Goal: Book appointment/travel/reservation

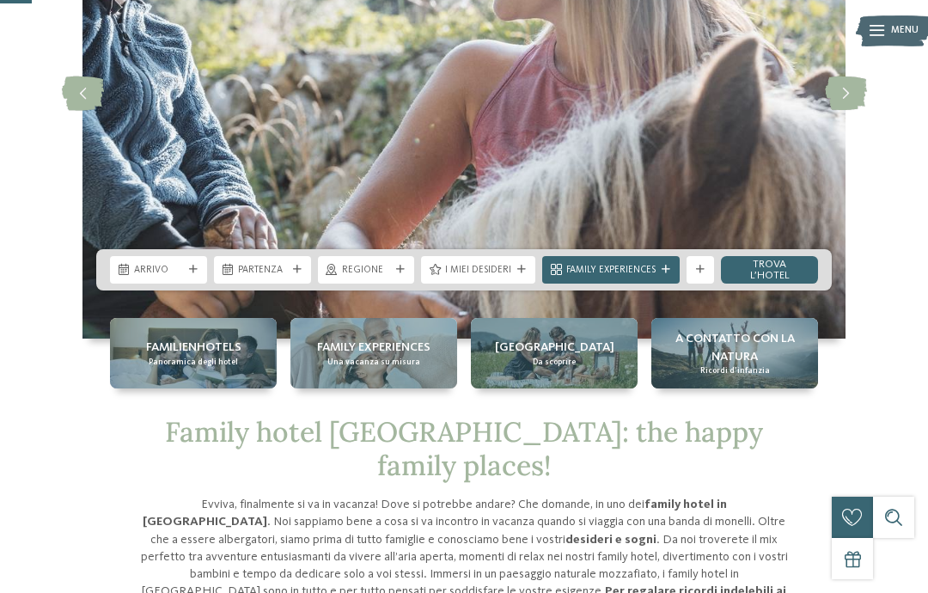
scroll to position [223, 0]
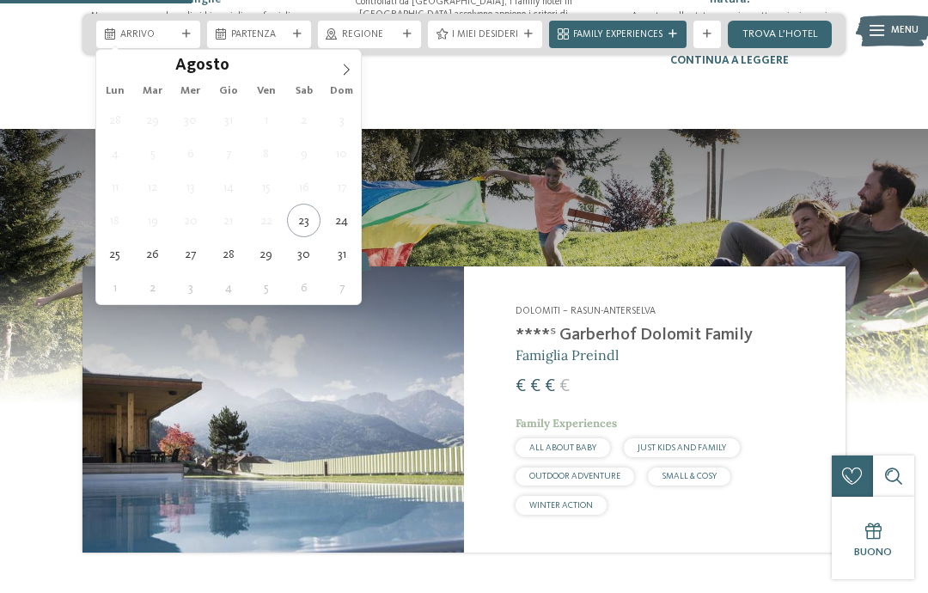
click at [345, 77] on span at bounding box center [346, 64] width 29 height 29
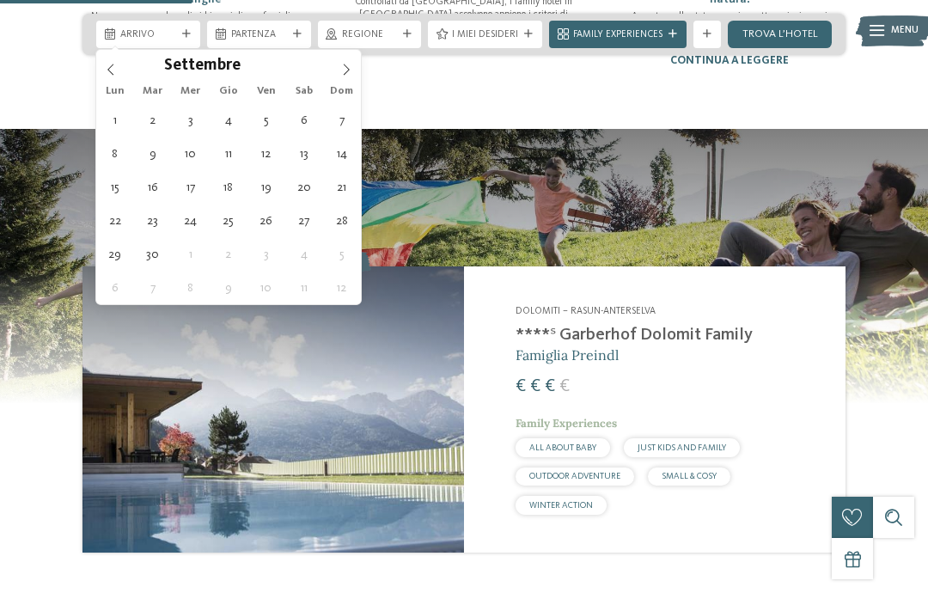
click at [344, 68] on icon at bounding box center [346, 70] width 12 height 12
click at [345, 65] on icon at bounding box center [346, 70] width 12 height 12
click at [345, 64] on icon at bounding box center [346, 70] width 12 height 12
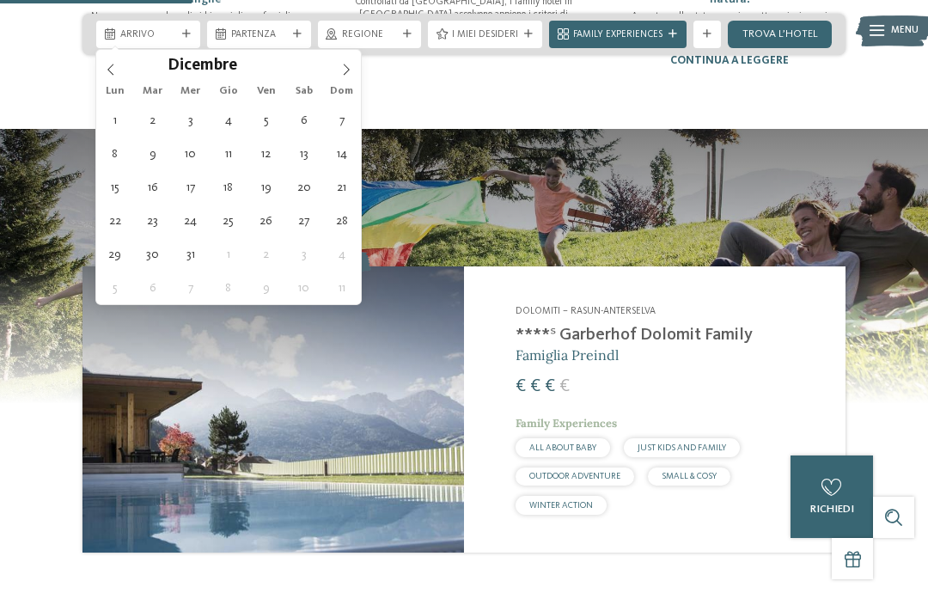
type div "[DATE]"
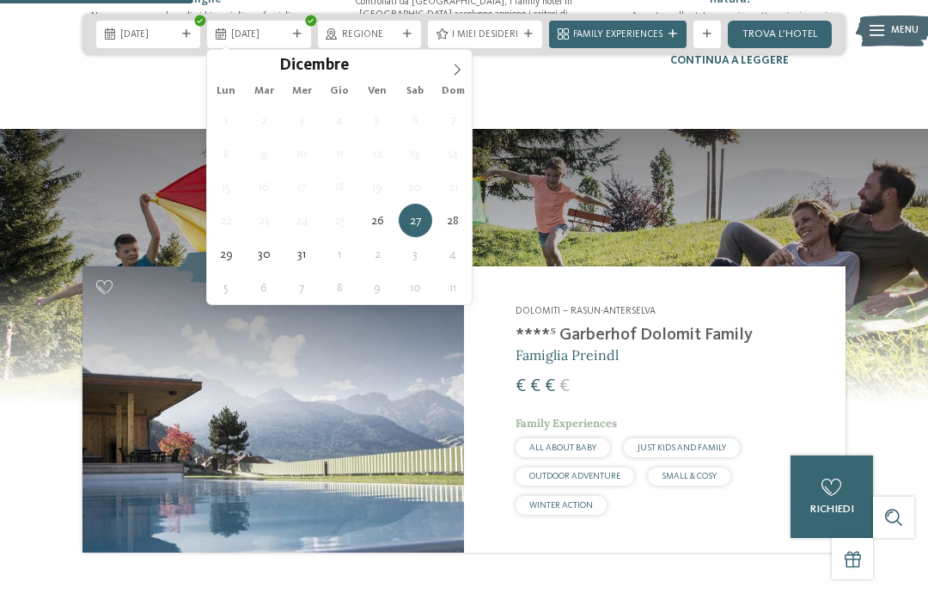
click at [456, 70] on icon at bounding box center [457, 70] width 12 height 12
type input "****"
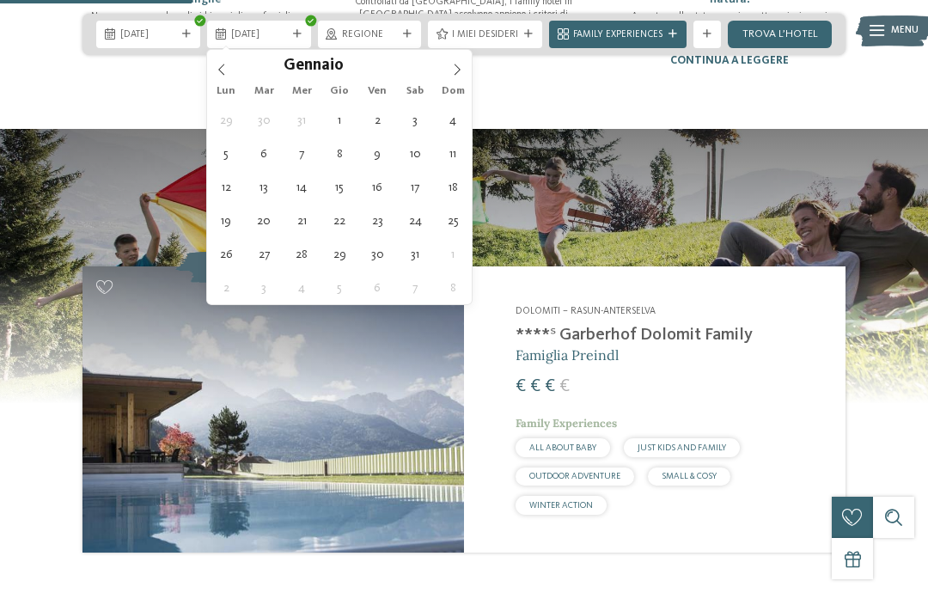
type div "[DATE]"
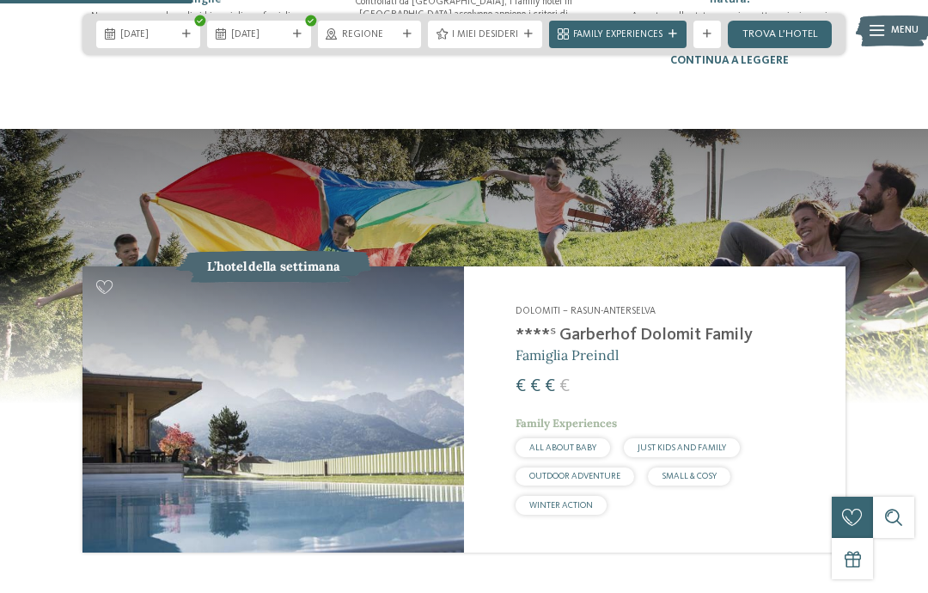
click at [352, 30] on span "Regione" at bounding box center [370, 35] width 56 height 14
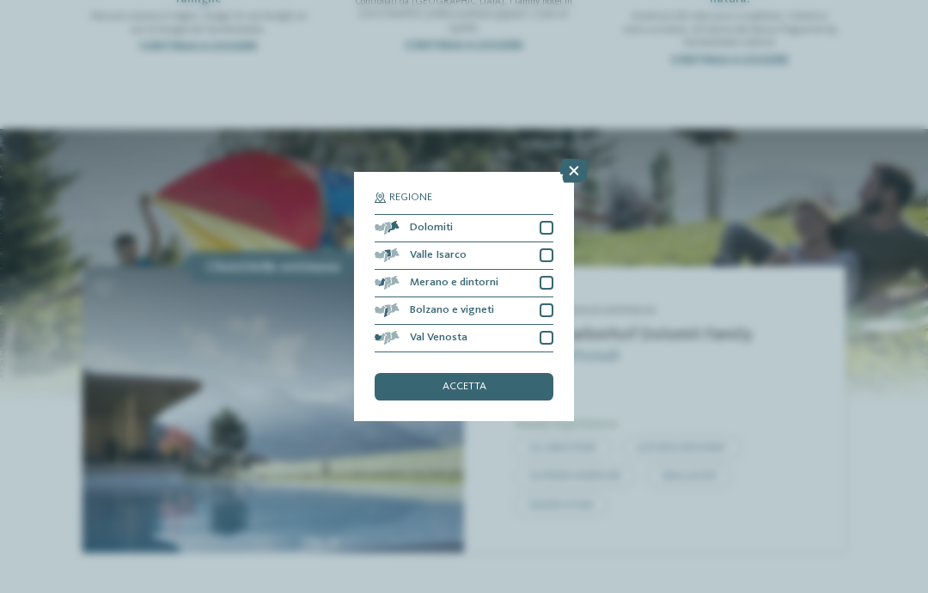
click at [575, 159] on icon at bounding box center [573, 171] width 29 height 24
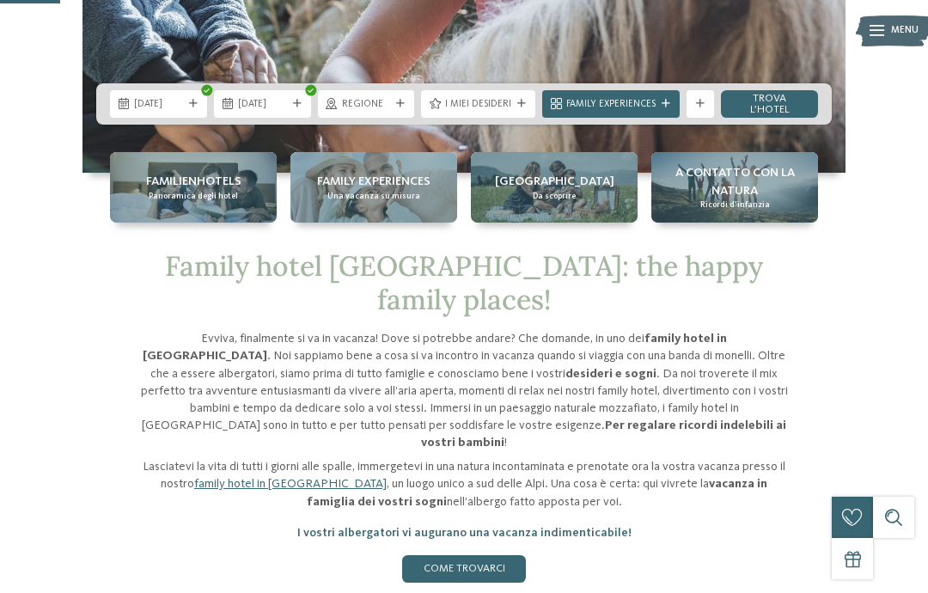
scroll to position [398, 0]
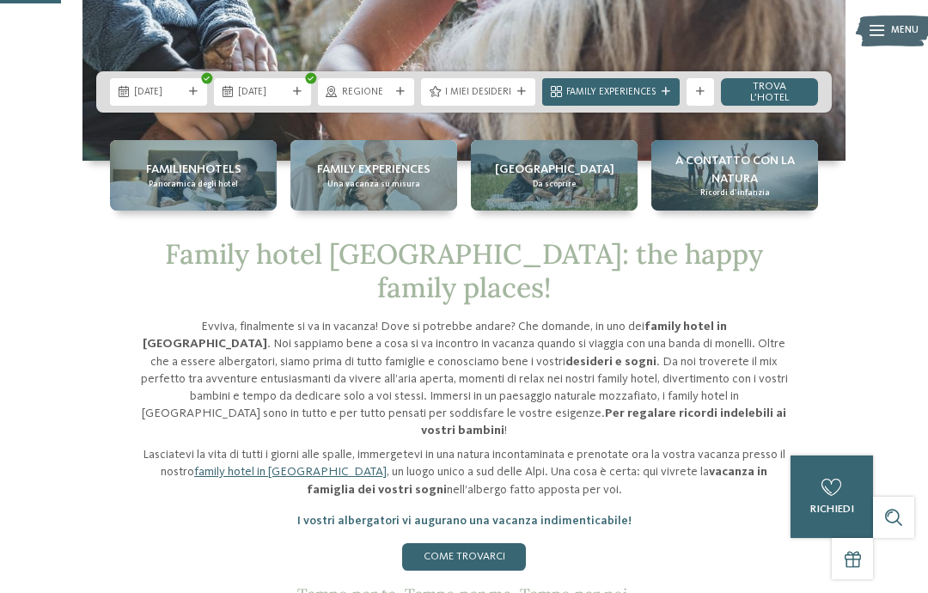
click at [357, 106] on div "Regione" at bounding box center [366, 92] width 97 height 28
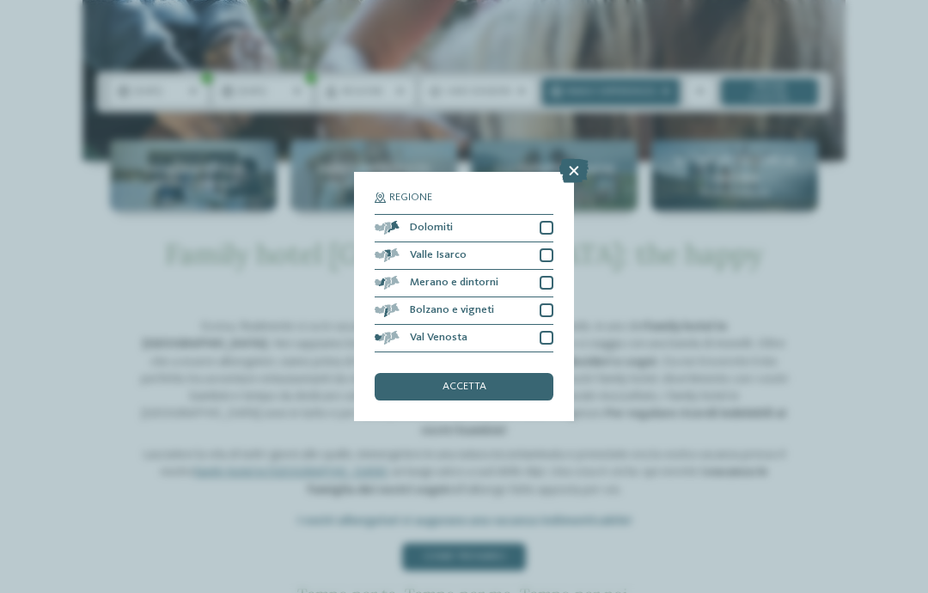
click at [550, 221] on div at bounding box center [547, 228] width 14 height 14
click at [551, 248] on div at bounding box center [547, 255] width 14 height 14
click at [553, 276] on div at bounding box center [547, 283] width 14 height 14
click at [552, 303] on div at bounding box center [547, 310] width 14 height 14
click at [548, 331] on div at bounding box center [547, 338] width 14 height 14
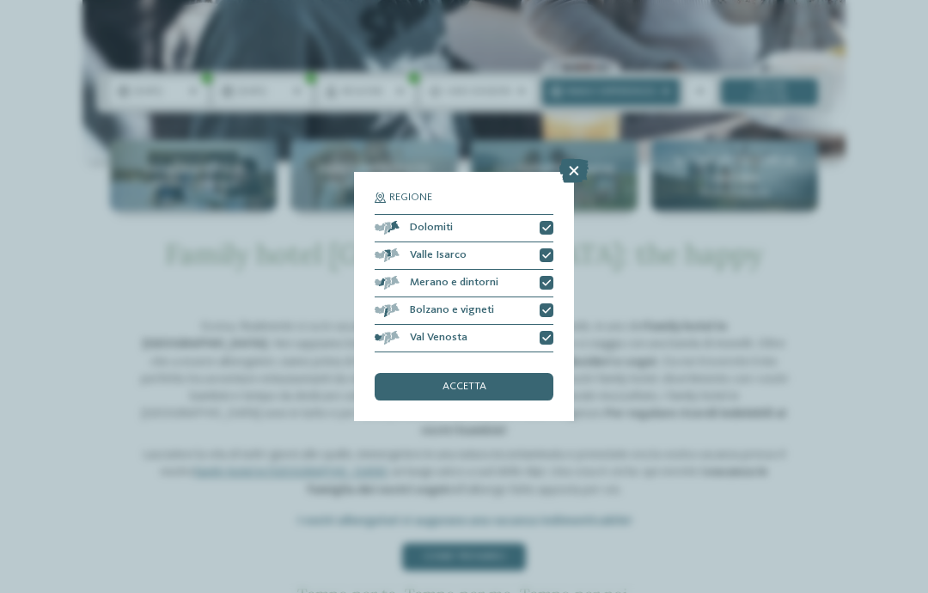
click at [534, 373] on div "accetta" at bounding box center [464, 387] width 179 height 28
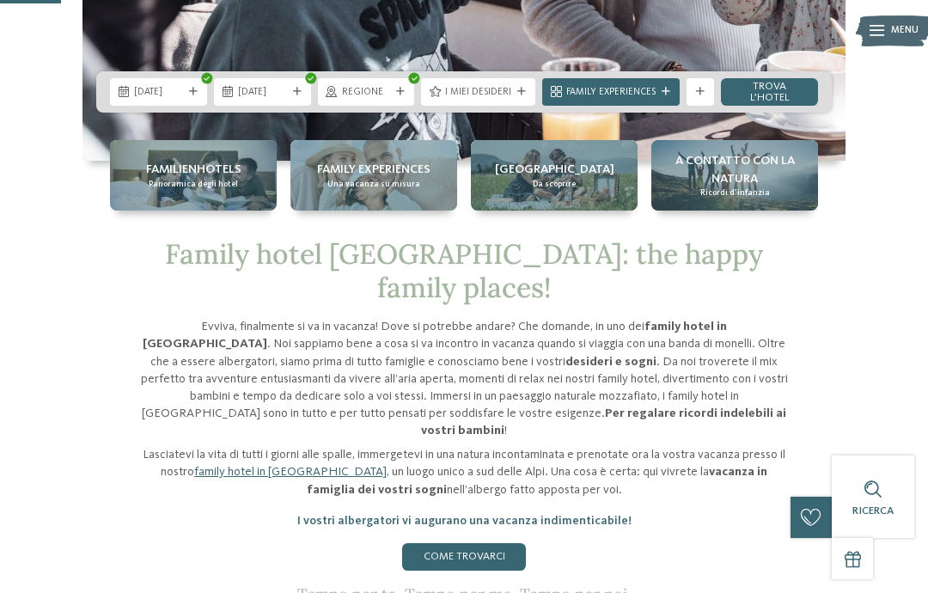
click at [511, 100] on span "I miei desideri" at bounding box center [478, 93] width 66 height 14
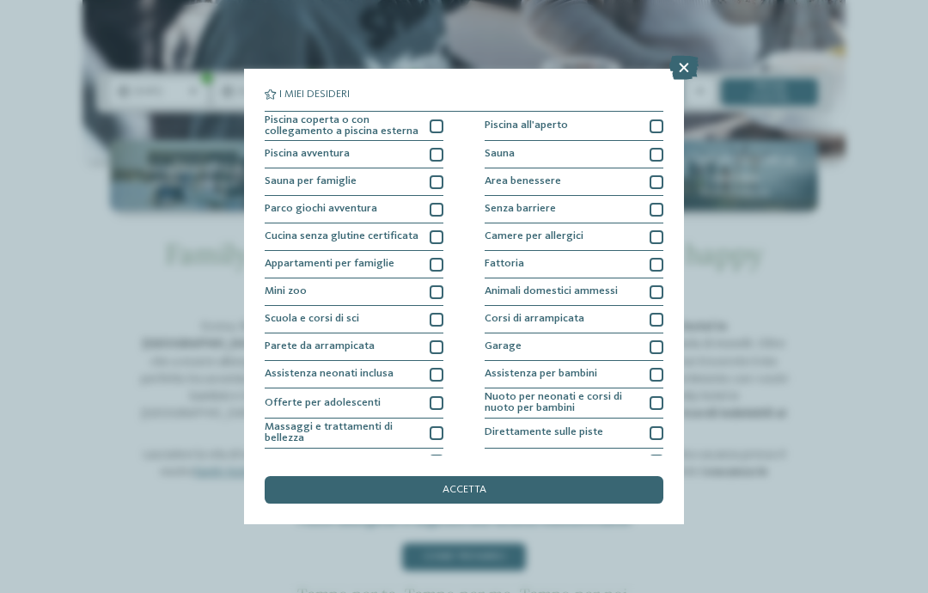
click at [434, 126] on div at bounding box center [437, 126] width 14 height 14
click at [599, 476] on div "accetta" at bounding box center [464, 490] width 399 height 28
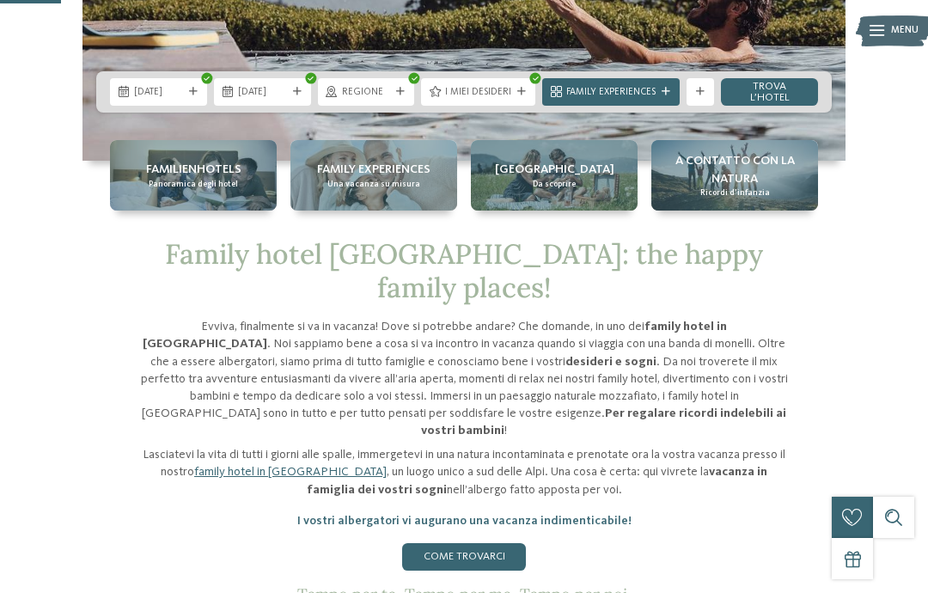
click at [792, 106] on link "trova l’hotel" at bounding box center [769, 92] width 97 height 28
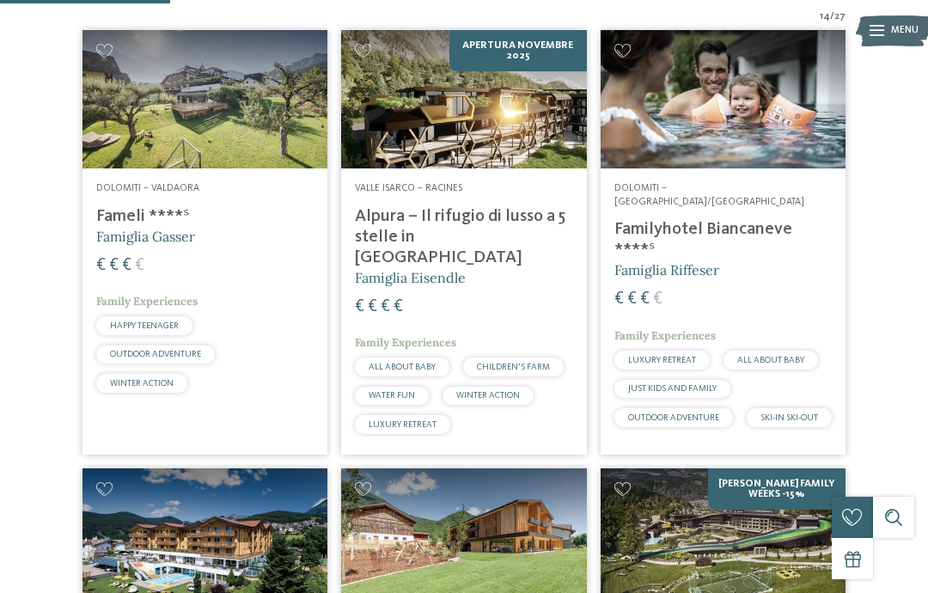
scroll to position [531, 0]
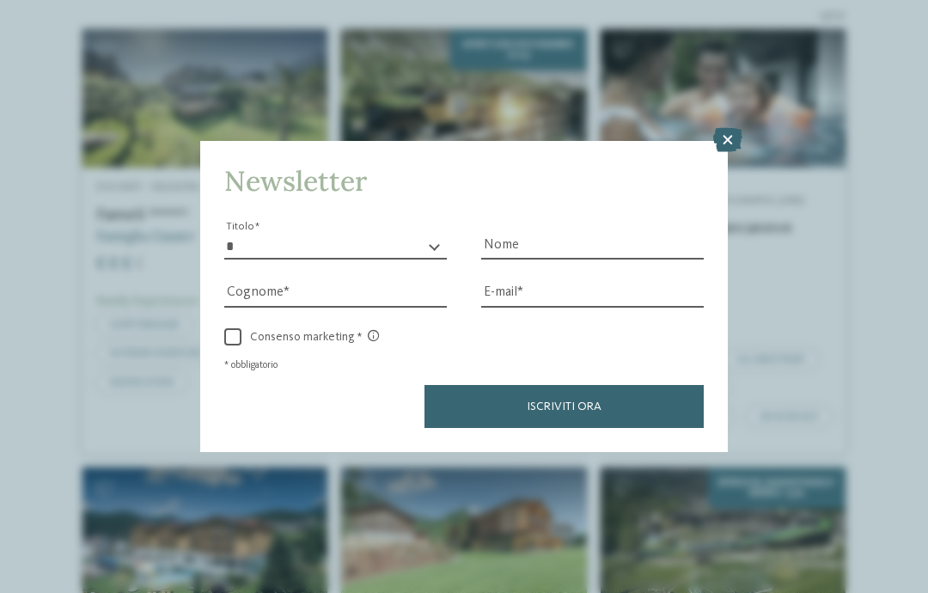
click at [859, 215] on div "Newsletter * ****** ******* ******** ****** Titolo Nome Cognome Fax" at bounding box center [464, 296] width 928 height 593
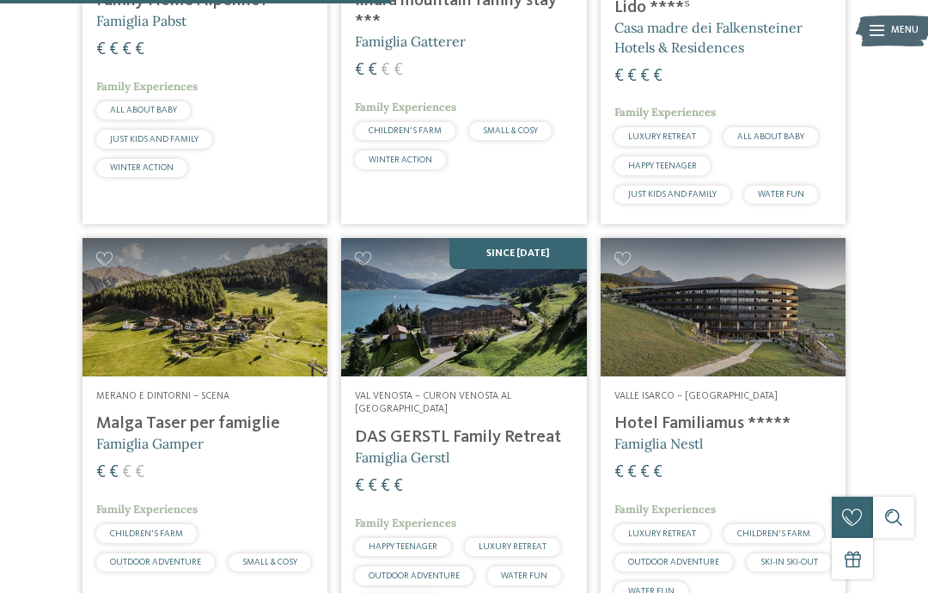
scroll to position [1194, 0]
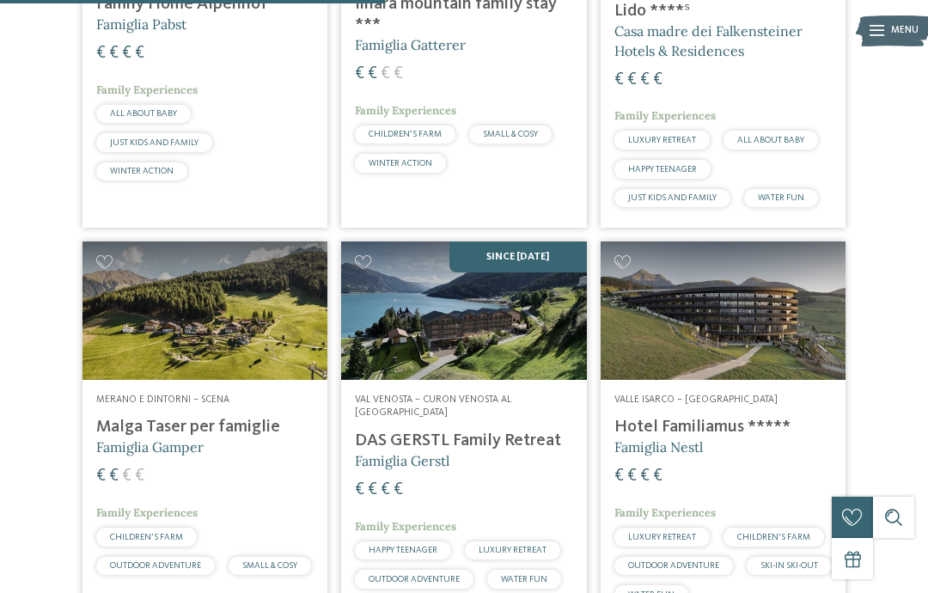
click at [769, 335] on img at bounding box center [723, 311] width 245 height 138
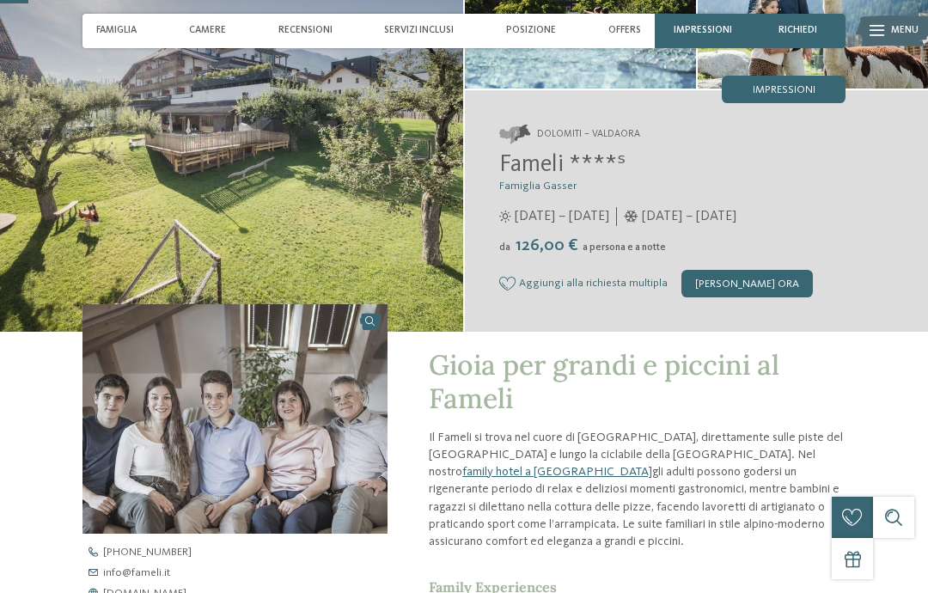
click at [758, 281] on div "[PERSON_NAME] ora" at bounding box center [747, 284] width 131 height 28
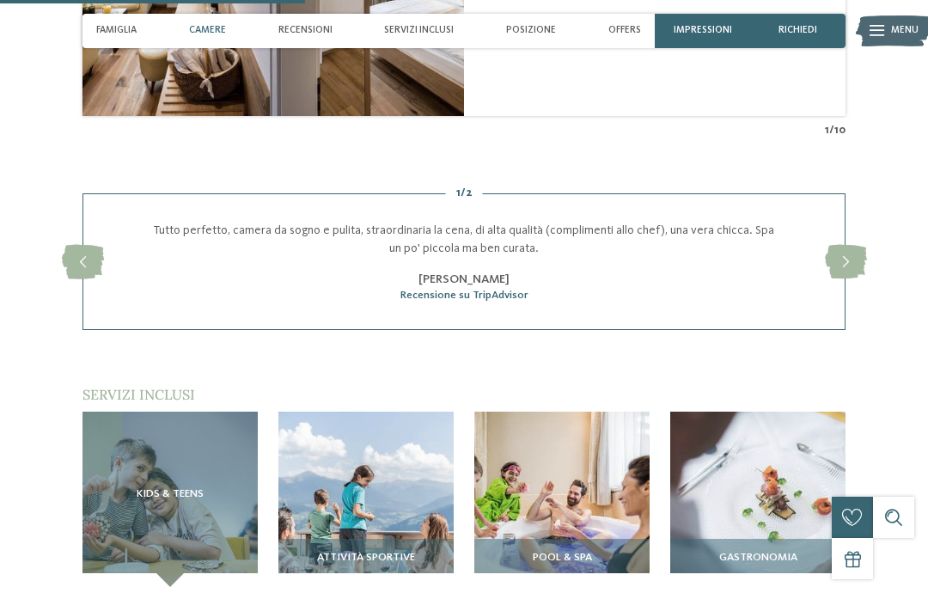
scroll to position [1460, 0]
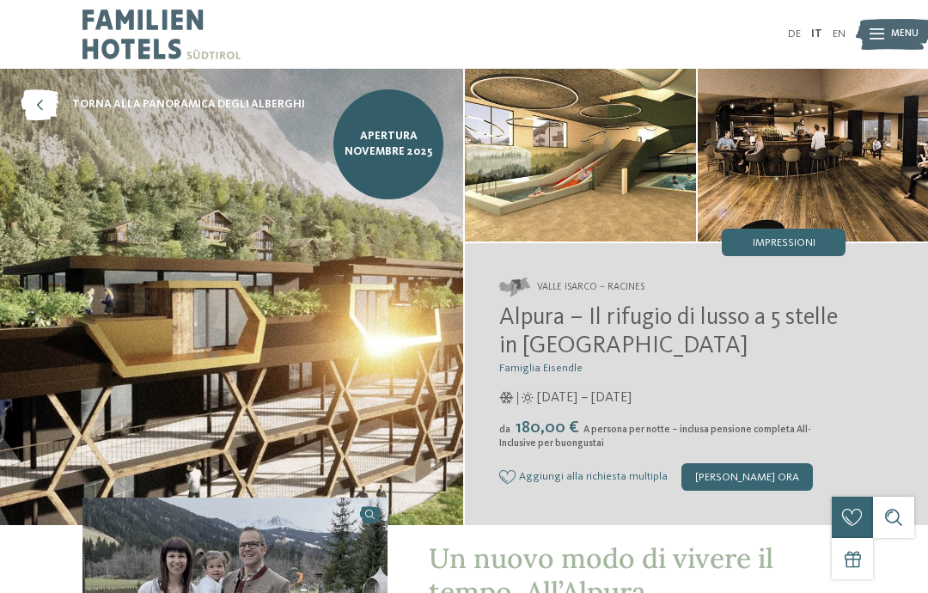
scroll to position [33, 0]
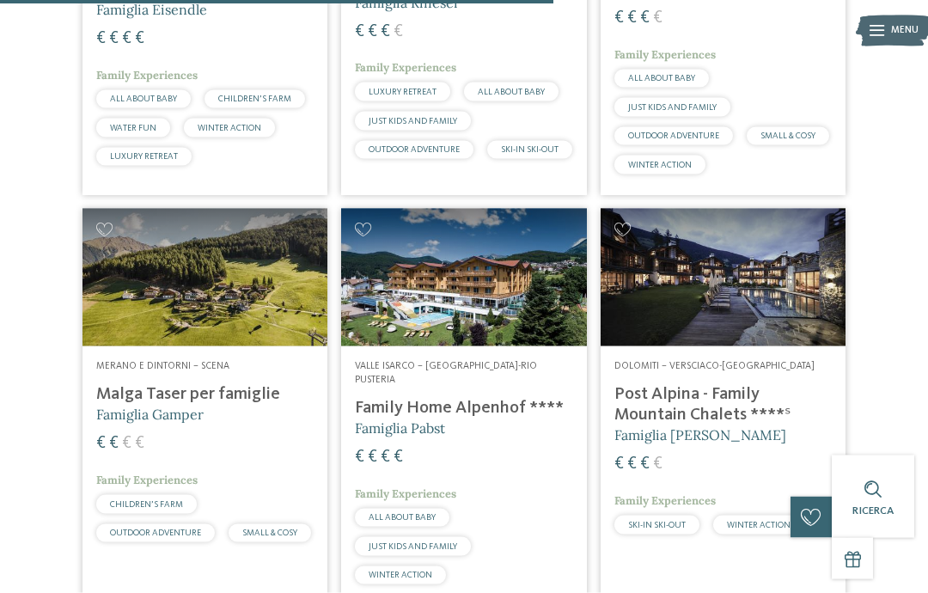
scroll to position [1728, 0]
